Goal: Task Accomplishment & Management: Use online tool/utility

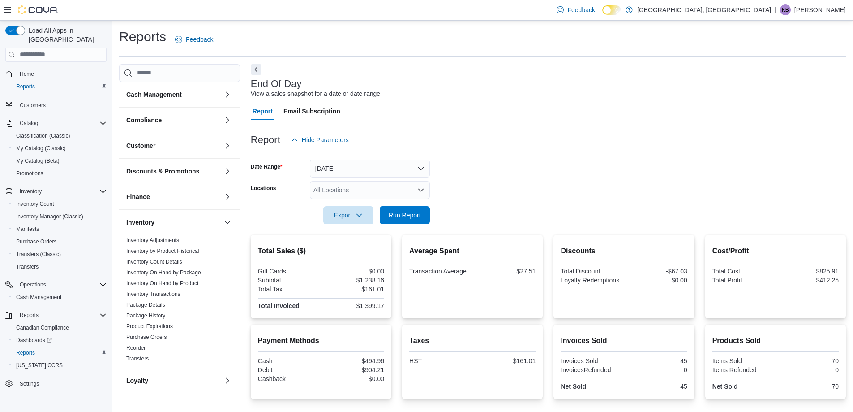
scroll to position [62, 0]
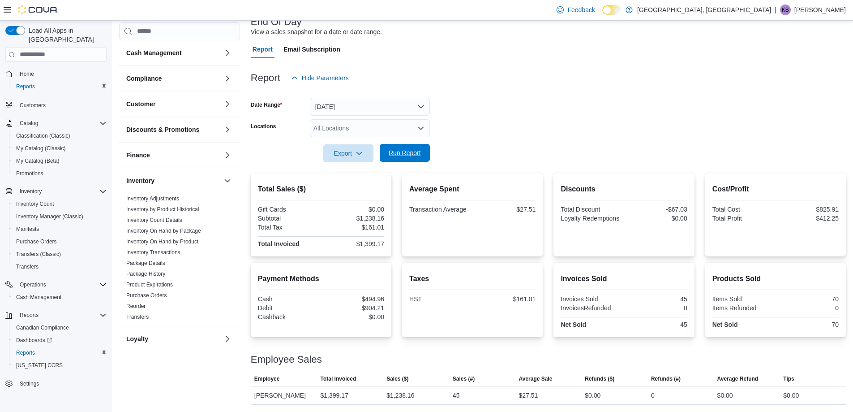
click at [403, 159] on span "Run Report" at bounding box center [404, 153] width 39 height 18
click at [347, 103] on button "[DATE]" at bounding box center [370, 107] width 120 height 18
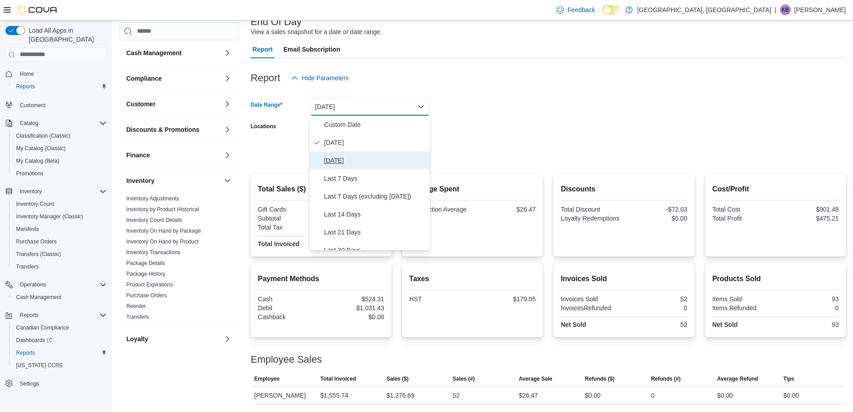
click at [340, 156] on span "[DATE]" at bounding box center [375, 160] width 102 height 11
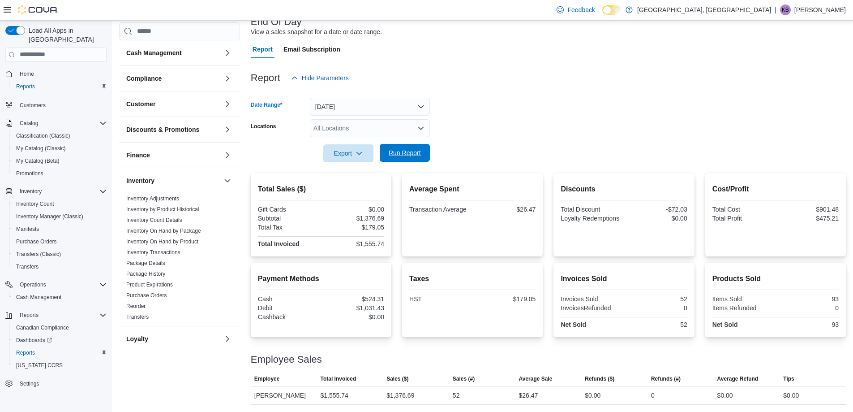
click at [409, 157] on span "Run Report" at bounding box center [405, 152] width 32 height 9
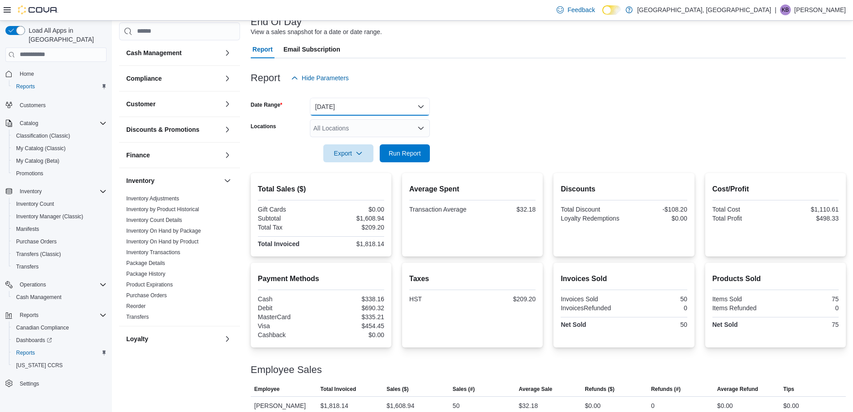
click at [400, 108] on button "[DATE]" at bounding box center [370, 107] width 120 height 18
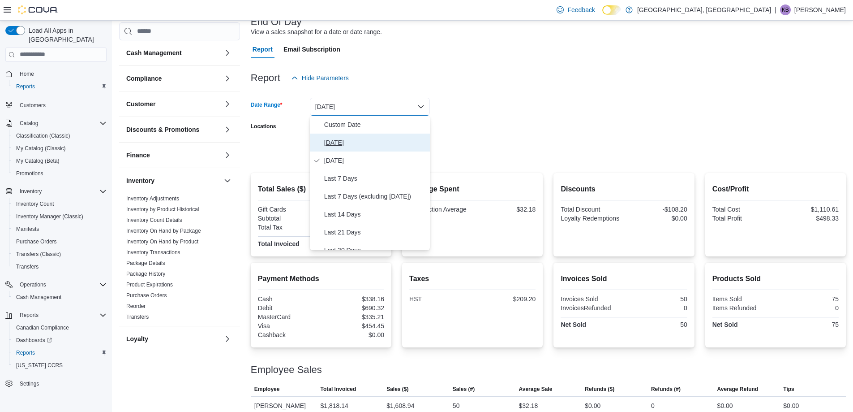
click at [374, 144] on span "[DATE]" at bounding box center [375, 142] width 102 height 11
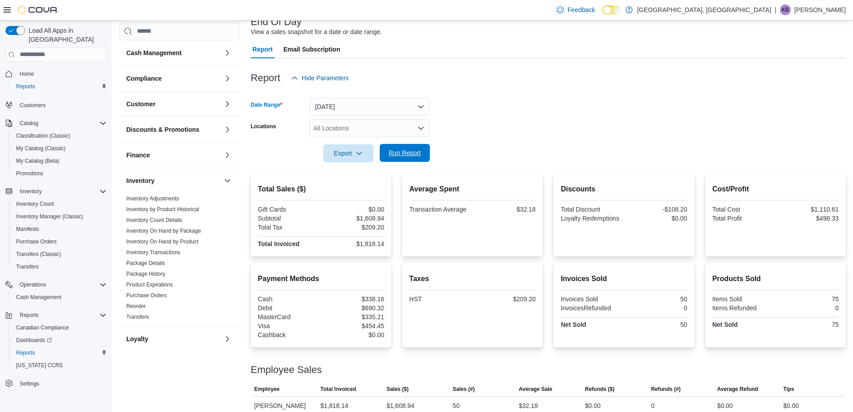
click at [410, 147] on span "Run Report" at bounding box center [404, 153] width 39 height 18
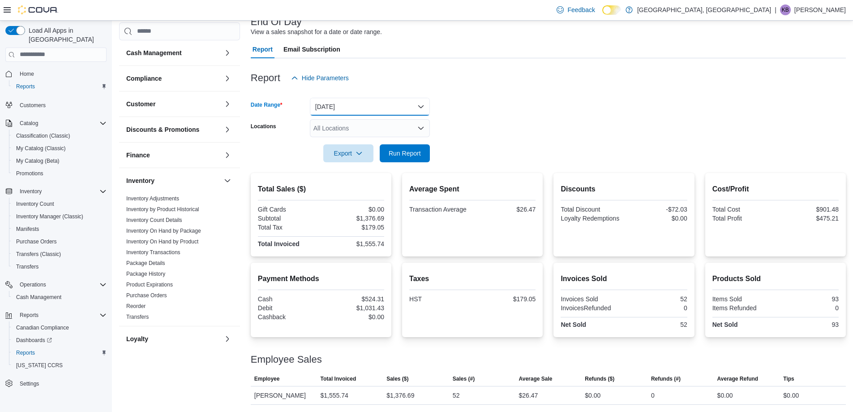
click at [377, 111] on button "[DATE]" at bounding box center [370, 107] width 120 height 18
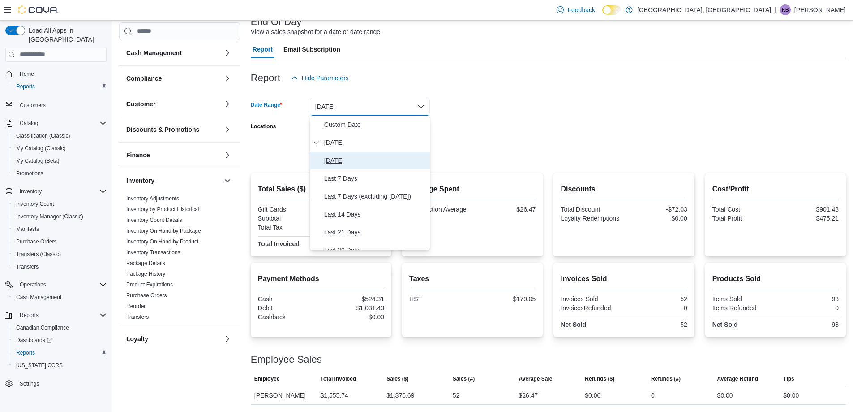
click at [369, 158] on span "[DATE]" at bounding box center [375, 160] width 102 height 11
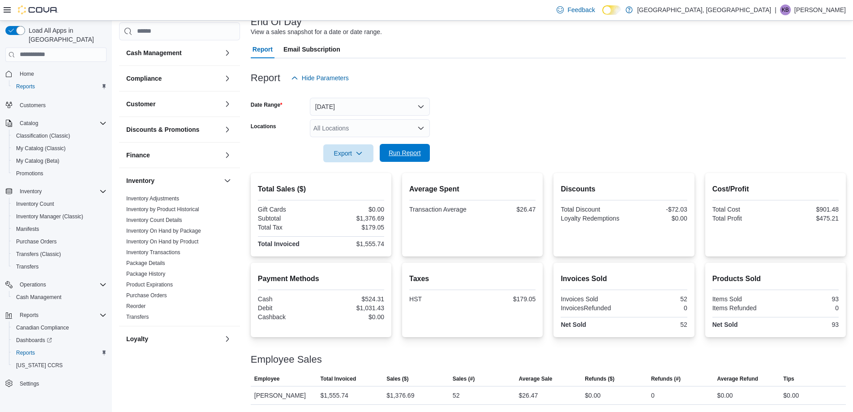
click at [401, 157] on span "Run Report" at bounding box center [405, 152] width 32 height 9
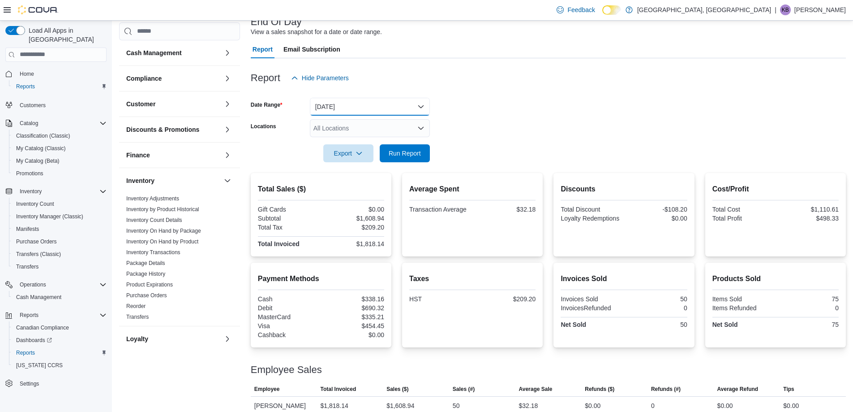
click at [380, 107] on button "[DATE]" at bounding box center [370, 107] width 120 height 18
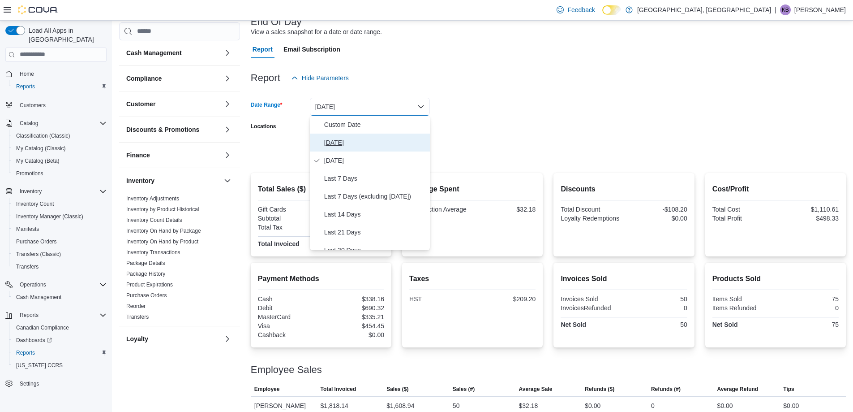
click at [366, 144] on span "[DATE]" at bounding box center [375, 142] width 102 height 11
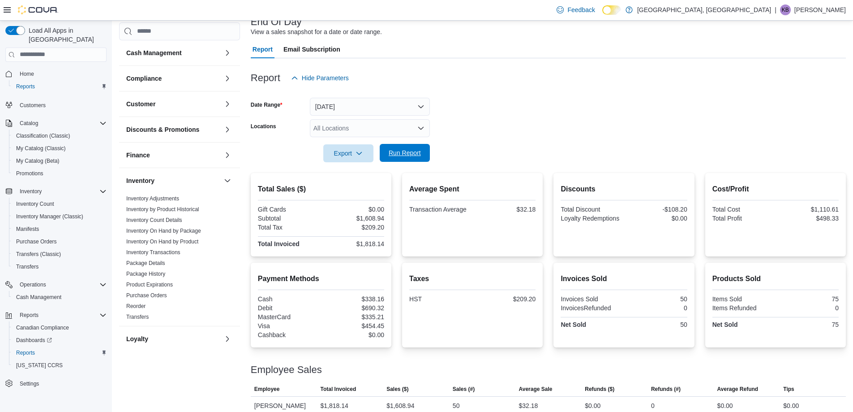
click at [397, 147] on span "Run Report" at bounding box center [404, 153] width 39 height 18
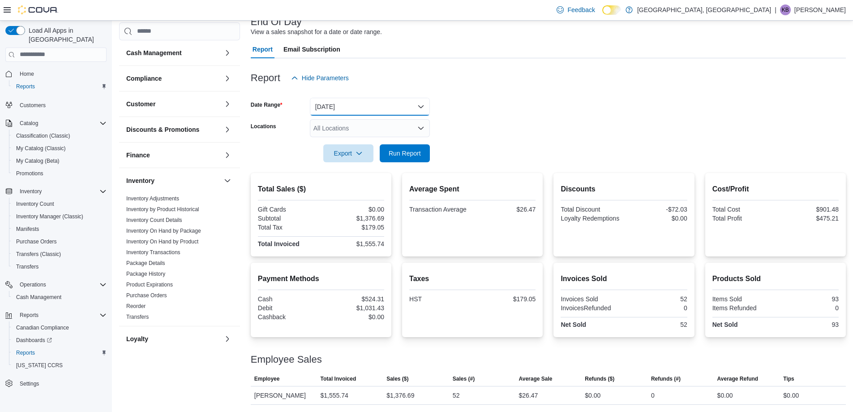
click at [390, 110] on button "[DATE]" at bounding box center [370, 107] width 120 height 18
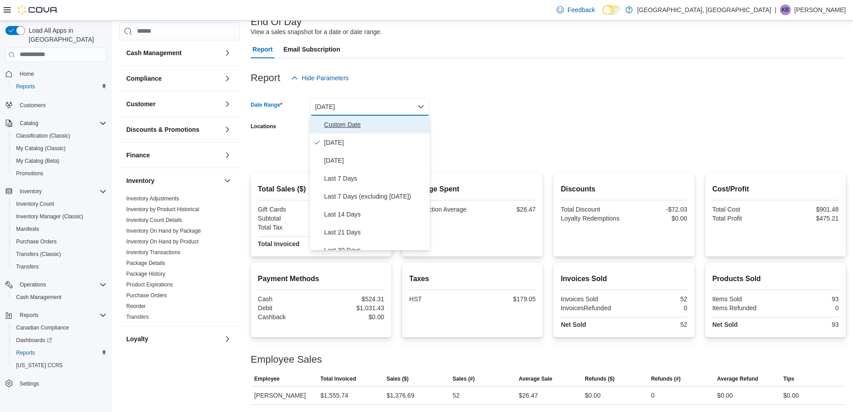
click at [346, 126] on span "Custom Date" at bounding box center [375, 124] width 102 height 11
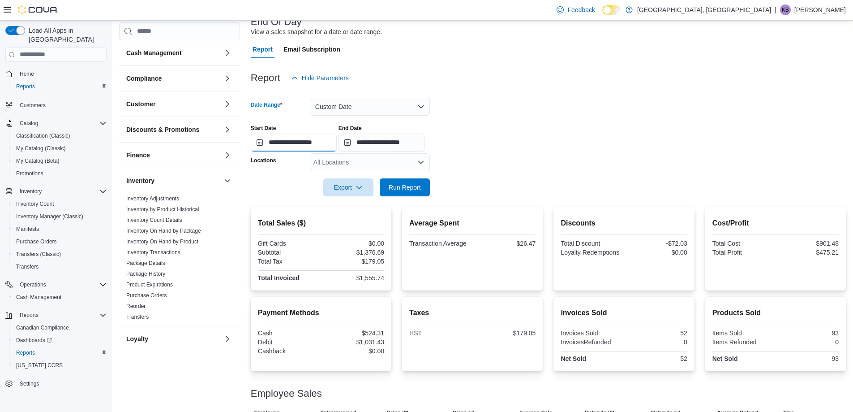
click at [297, 145] on input "**********" at bounding box center [294, 142] width 86 height 18
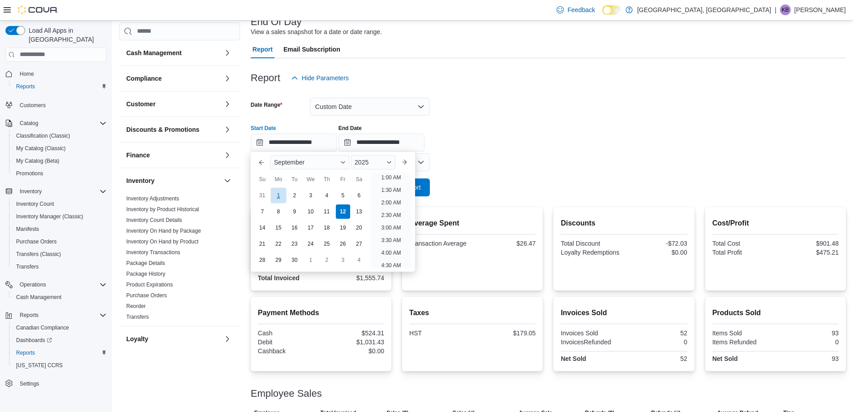
click at [282, 193] on div "1" at bounding box center [279, 195] width 16 height 16
type input "**********"
drag, startPoint x: 540, startPoint y: 148, endPoint x: 453, endPoint y: 180, distance: 92.5
click at [540, 148] on div "**********" at bounding box center [548, 134] width 595 height 34
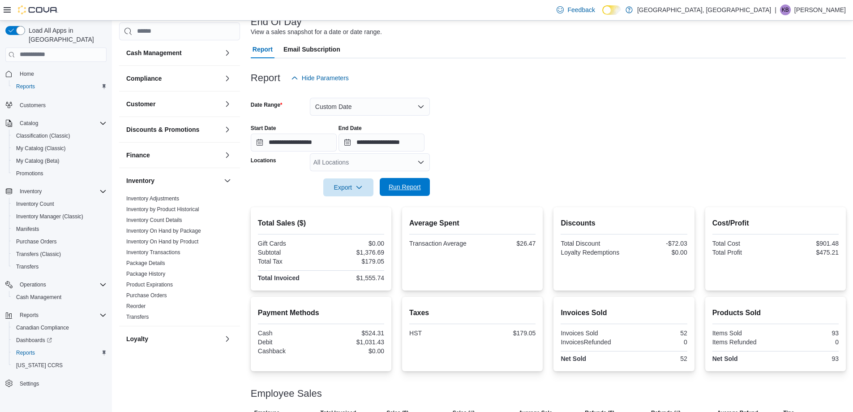
click at [389, 188] on span "Run Report" at bounding box center [405, 186] width 32 height 9
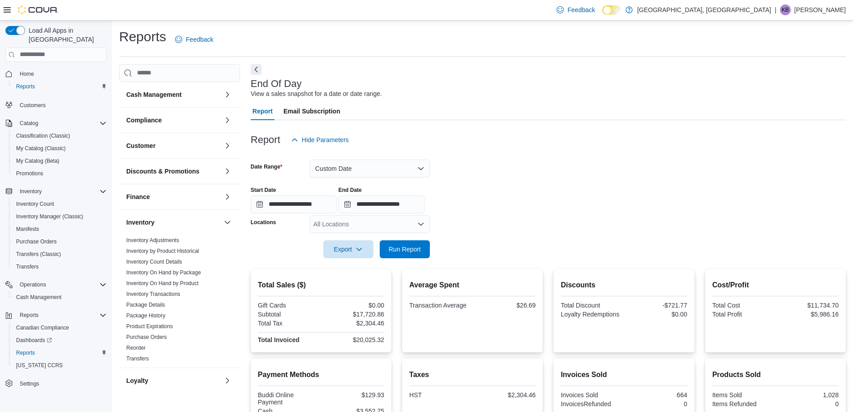
click at [790, 11] on div "| KB [PERSON_NAME]" at bounding box center [810, 9] width 71 height 11
click at [379, 168] on button "Custom Date" at bounding box center [370, 168] width 120 height 18
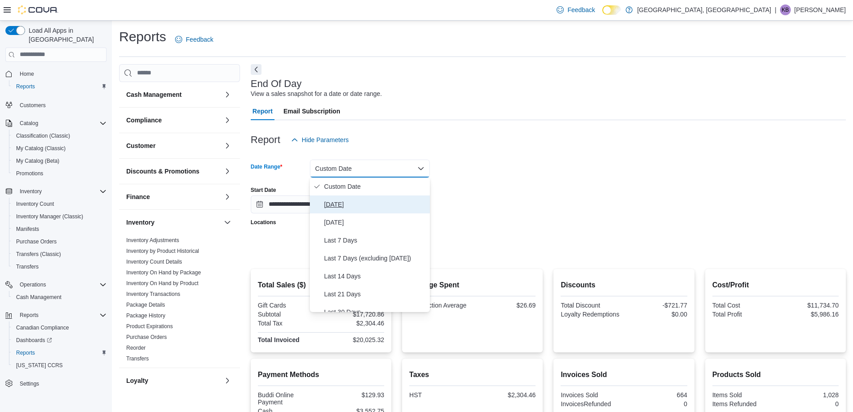
click at [352, 210] on button "[DATE]" at bounding box center [370, 204] width 120 height 18
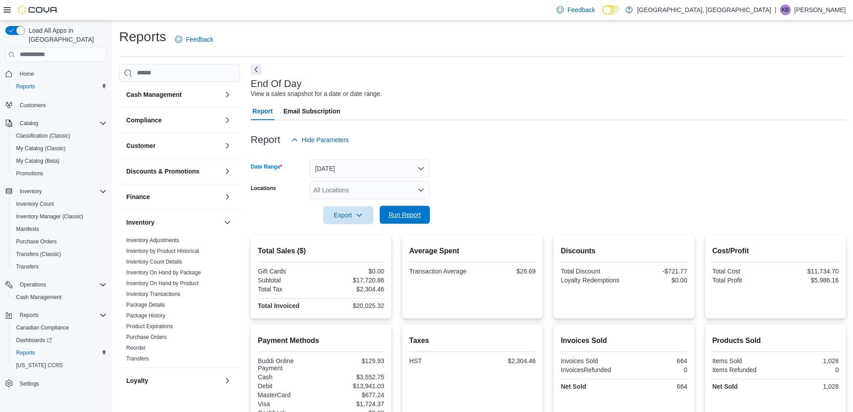
click at [395, 207] on span "Run Report" at bounding box center [404, 215] width 39 height 18
click at [829, 7] on p "[PERSON_NAME]" at bounding box center [821, 9] width 52 height 11
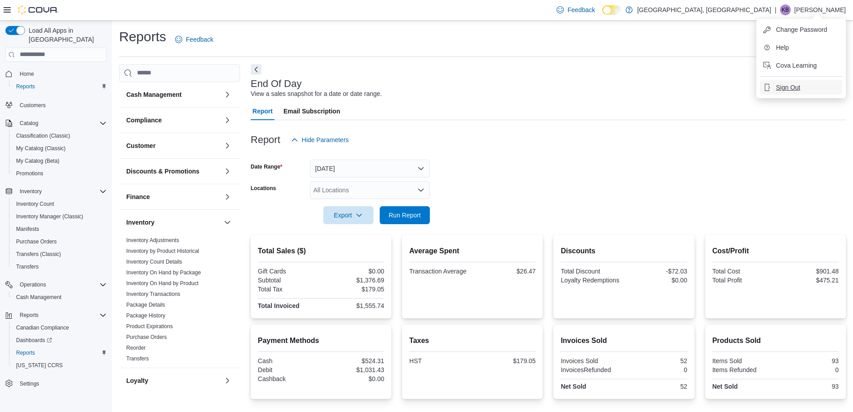
click at [791, 85] on span "Sign Out" at bounding box center [788, 87] width 24 height 9
